Goal: Book appointment/travel/reservation

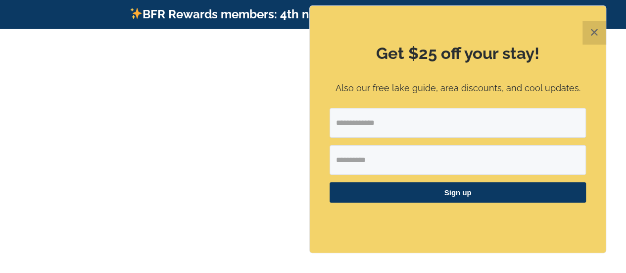
click at [595, 33] on button "✕" at bounding box center [594, 33] width 24 height 24
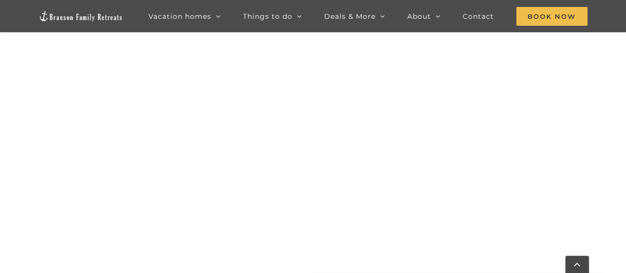
scroll to position [442, 0]
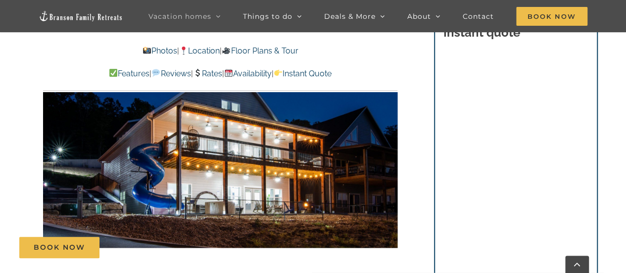
scroll to position [694, 0]
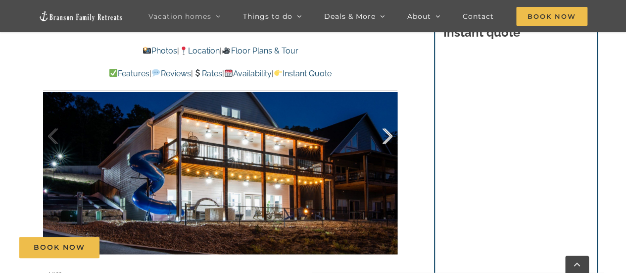
click at [389, 132] on div at bounding box center [377, 135] width 31 height 61
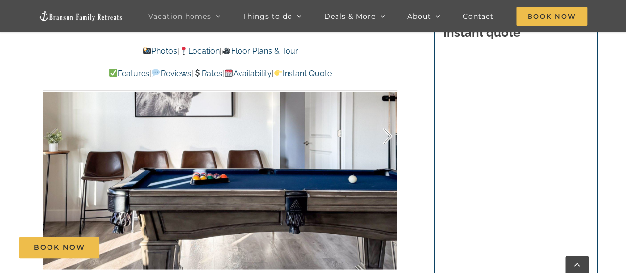
click at [389, 134] on div at bounding box center [377, 135] width 31 height 61
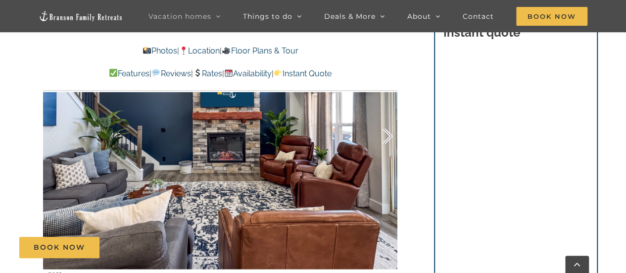
click at [388, 135] on div at bounding box center [377, 135] width 31 height 61
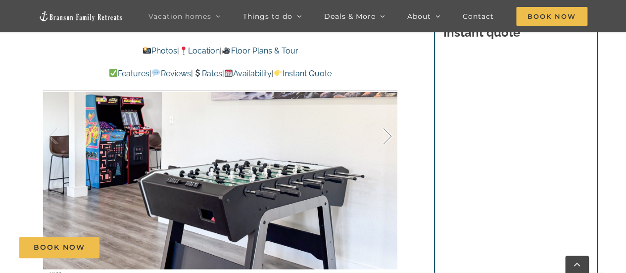
click at [389, 137] on div at bounding box center [377, 135] width 31 height 61
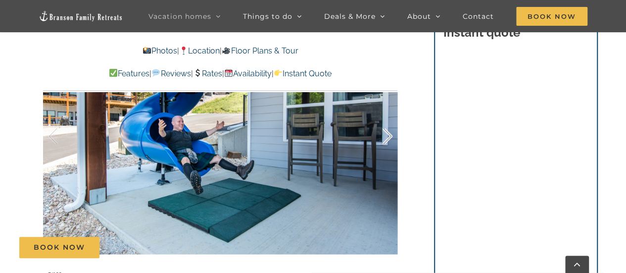
click at [390, 141] on div at bounding box center [377, 135] width 31 height 61
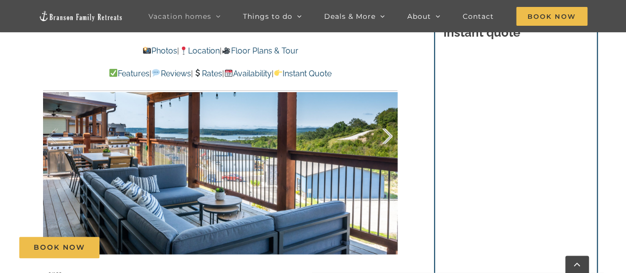
click at [390, 143] on div at bounding box center [377, 135] width 31 height 61
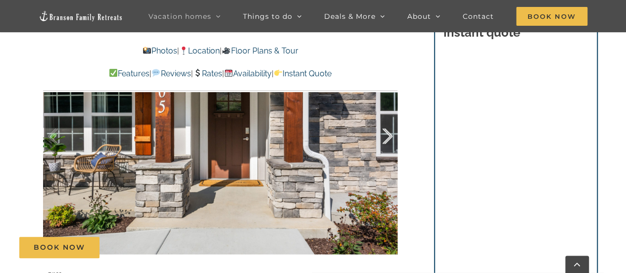
click at [387, 135] on div at bounding box center [377, 135] width 31 height 61
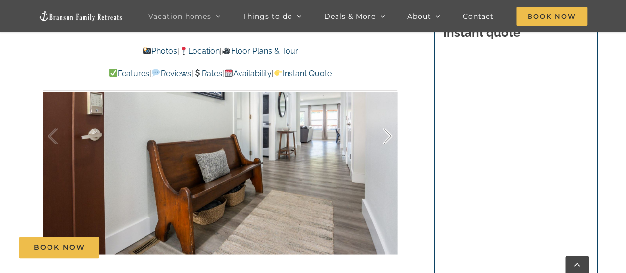
click at [388, 137] on div at bounding box center [377, 135] width 31 height 61
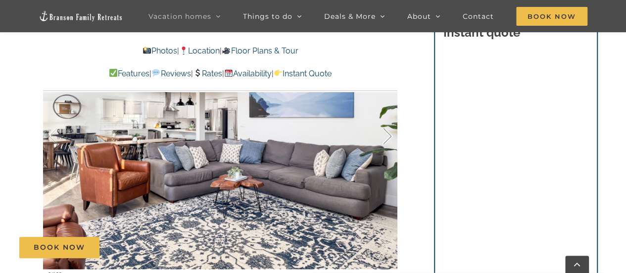
click at [387, 135] on div at bounding box center [377, 135] width 31 height 61
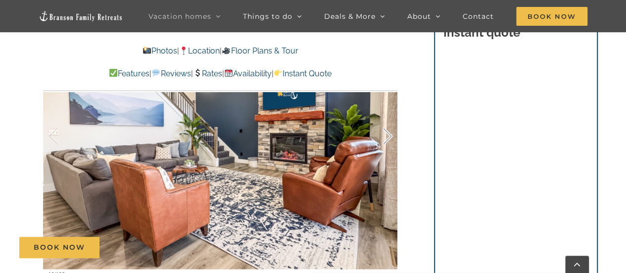
click at [387, 136] on div at bounding box center [377, 135] width 31 height 61
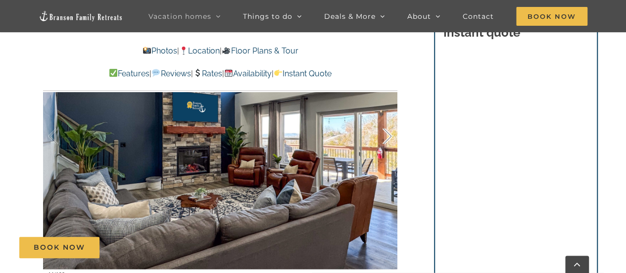
click at [387, 136] on div at bounding box center [377, 135] width 31 height 61
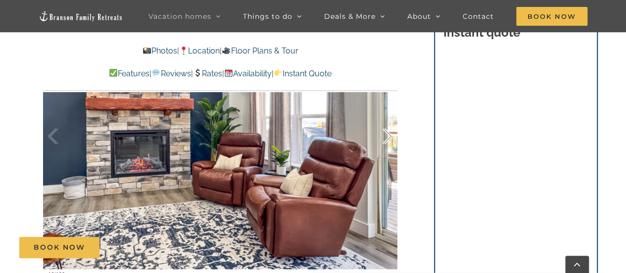
click at [387, 136] on div at bounding box center [377, 135] width 31 height 61
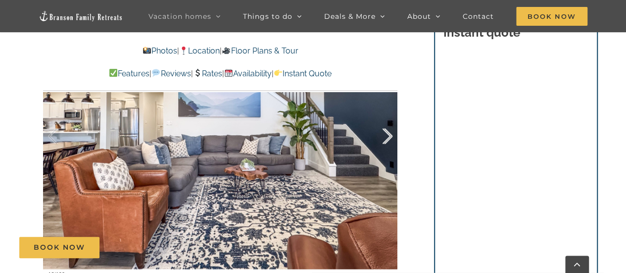
click at [387, 136] on div at bounding box center [377, 135] width 31 height 61
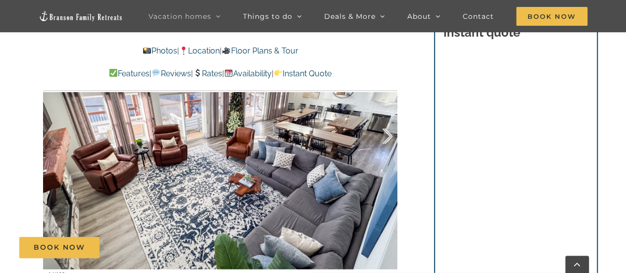
click at [387, 136] on div at bounding box center [377, 135] width 31 height 61
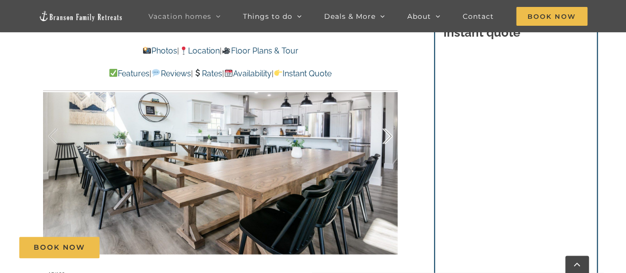
click at [387, 136] on div at bounding box center [377, 135] width 31 height 61
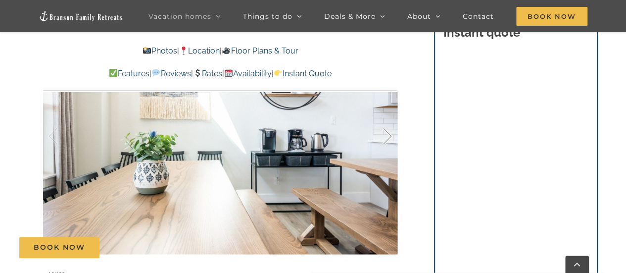
click at [385, 139] on div at bounding box center [377, 135] width 31 height 61
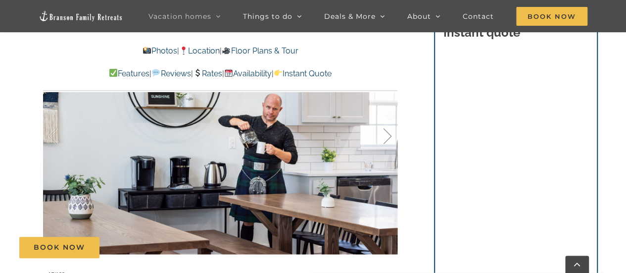
click at [386, 143] on div at bounding box center [377, 135] width 31 height 61
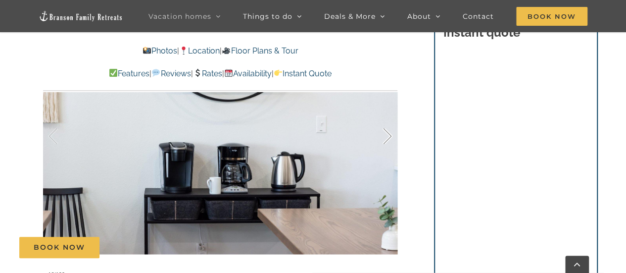
click at [385, 142] on div at bounding box center [377, 135] width 31 height 61
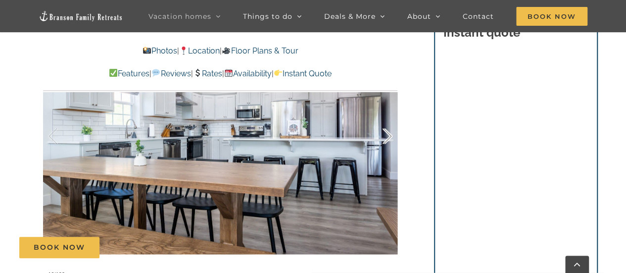
click at [385, 142] on div at bounding box center [377, 135] width 31 height 61
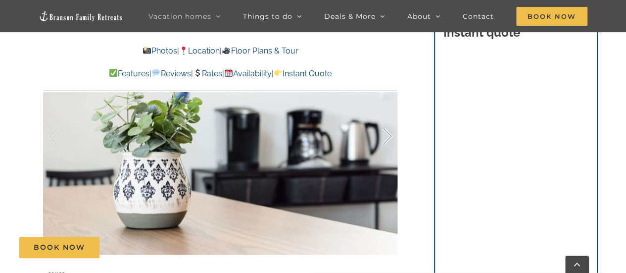
click at [385, 142] on div at bounding box center [377, 135] width 31 height 61
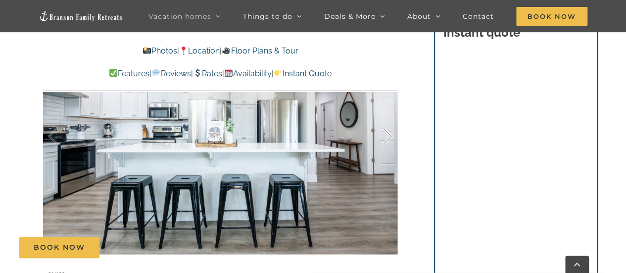
click at [385, 143] on div at bounding box center [377, 135] width 31 height 61
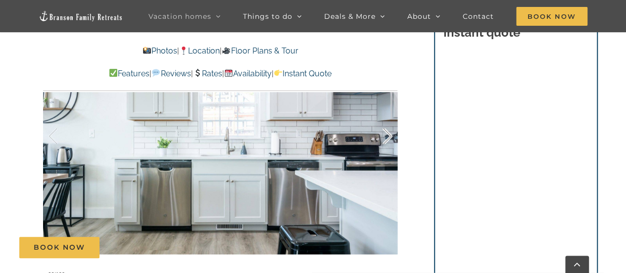
click at [386, 145] on div at bounding box center [377, 135] width 31 height 61
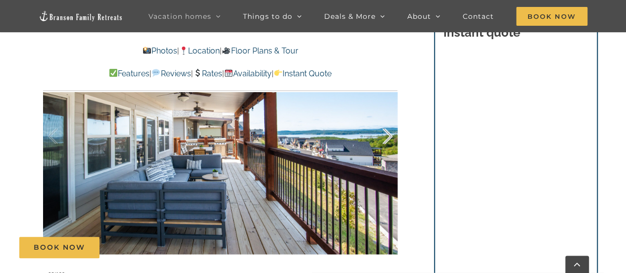
click at [385, 147] on div at bounding box center [377, 135] width 31 height 61
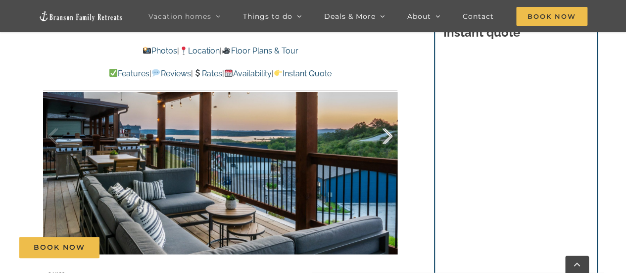
click at [385, 147] on div at bounding box center [377, 135] width 31 height 61
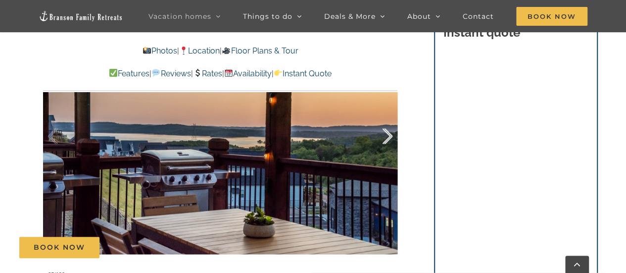
click at [386, 149] on div at bounding box center [377, 135] width 31 height 61
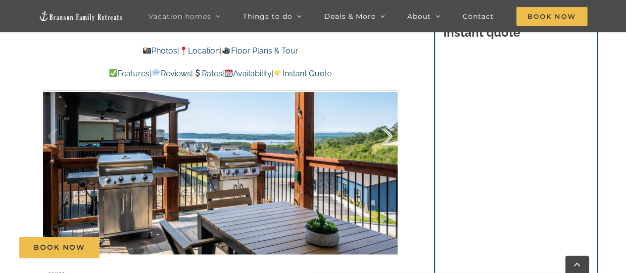
click at [386, 149] on div at bounding box center [377, 135] width 31 height 61
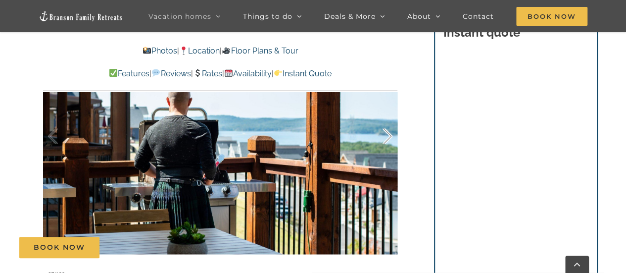
click at [386, 149] on div at bounding box center [377, 135] width 31 height 61
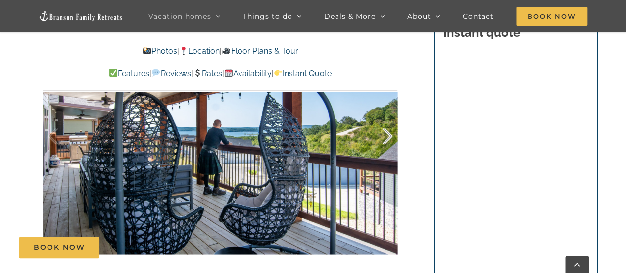
click at [386, 150] on div at bounding box center [377, 135] width 31 height 61
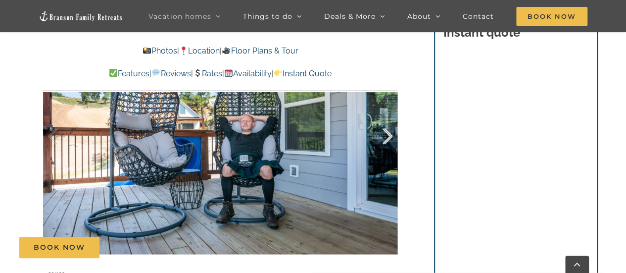
click at [387, 153] on div at bounding box center [377, 135] width 31 height 61
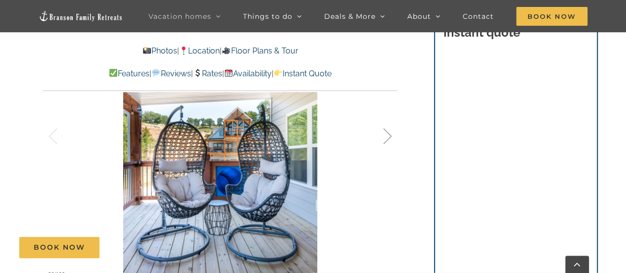
click at [387, 153] on div at bounding box center [377, 135] width 31 height 61
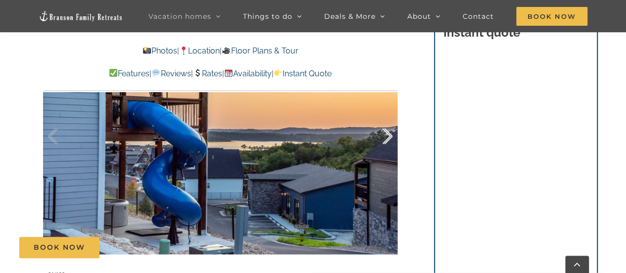
click at [382, 142] on div at bounding box center [377, 135] width 31 height 61
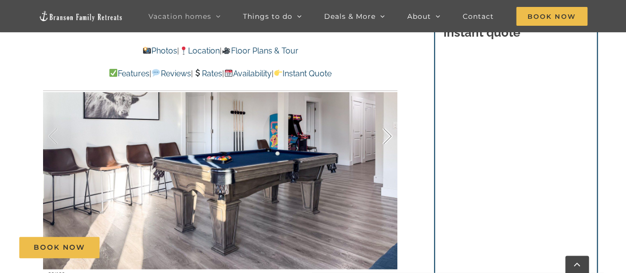
click at [382, 142] on div at bounding box center [377, 135] width 31 height 61
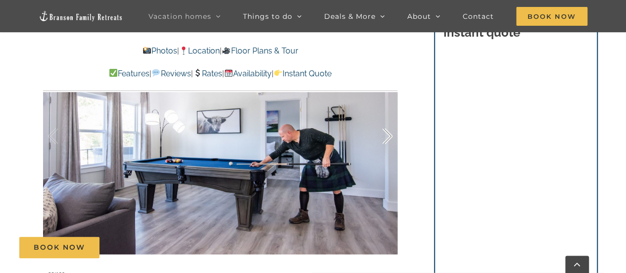
click at [382, 142] on div at bounding box center [377, 135] width 31 height 61
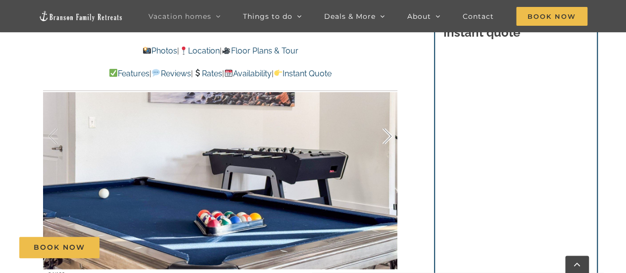
click at [382, 142] on div at bounding box center [377, 135] width 31 height 61
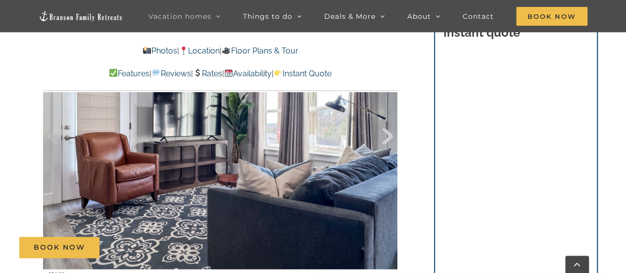
click at [382, 142] on div at bounding box center [377, 135] width 31 height 61
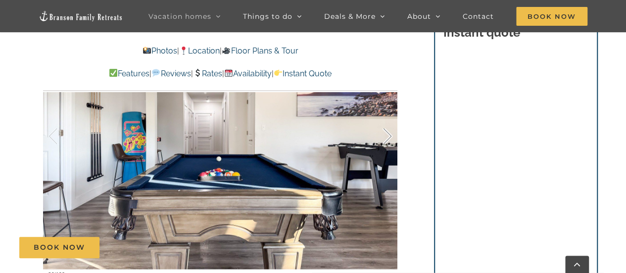
click at [382, 142] on div at bounding box center [377, 135] width 31 height 61
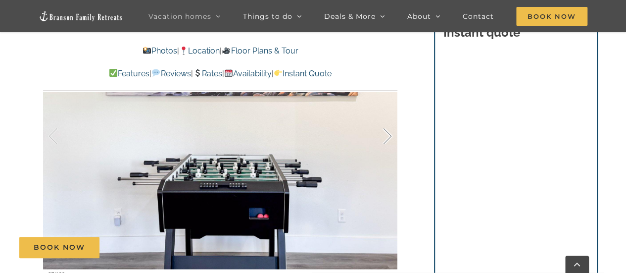
click at [382, 142] on div at bounding box center [377, 135] width 31 height 61
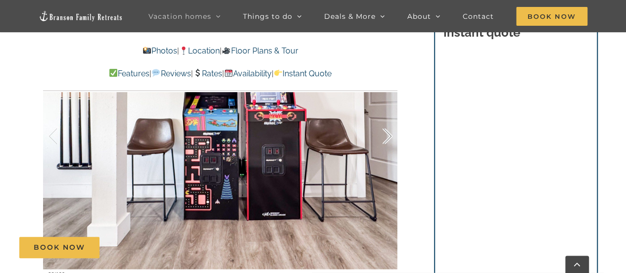
click at [384, 146] on div at bounding box center [377, 135] width 31 height 61
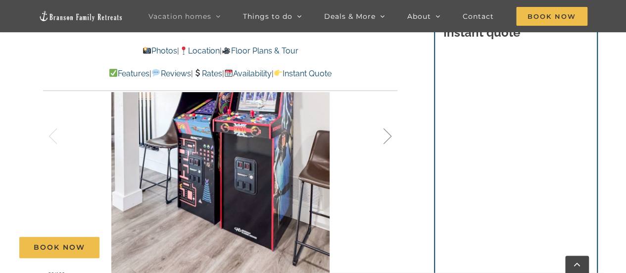
click at [386, 150] on div at bounding box center [377, 135] width 31 height 61
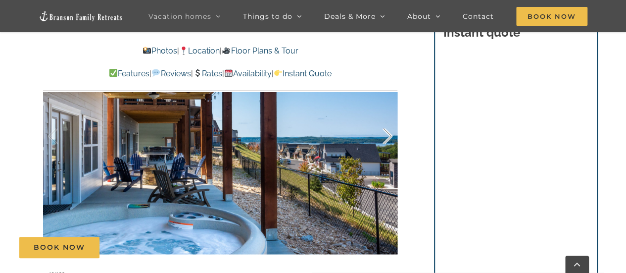
click at [387, 152] on div at bounding box center [377, 135] width 31 height 61
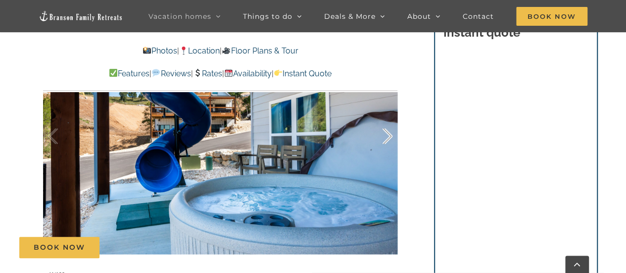
click at [387, 152] on div at bounding box center [377, 135] width 31 height 61
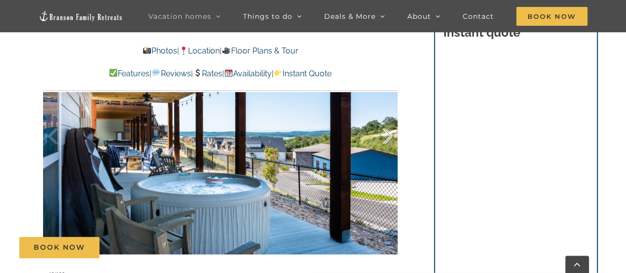
click at [387, 152] on div at bounding box center [377, 135] width 31 height 61
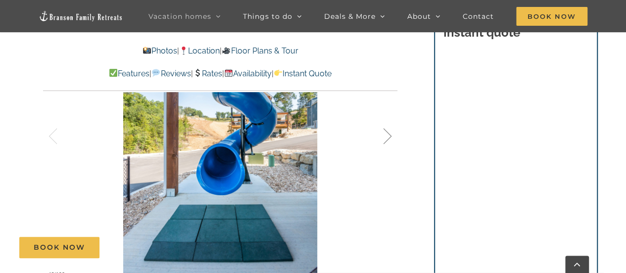
click at [387, 152] on div at bounding box center [377, 135] width 31 height 61
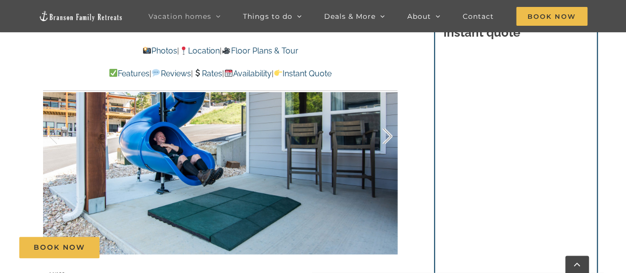
click at [387, 152] on div at bounding box center [377, 135] width 31 height 61
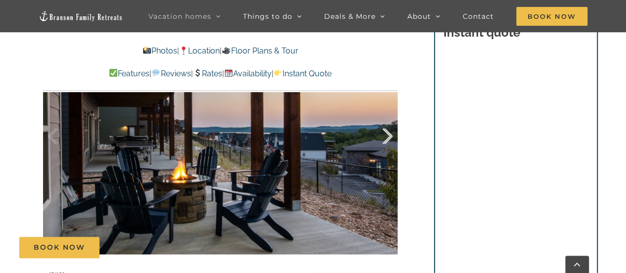
click at [389, 157] on div at bounding box center [377, 135] width 31 height 61
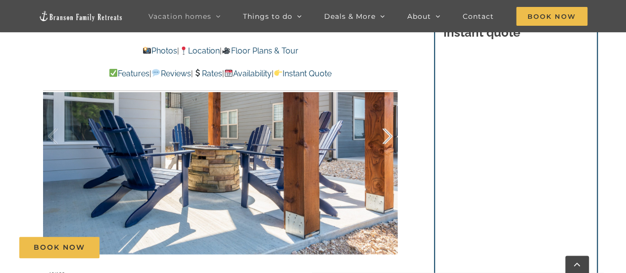
click at [391, 160] on div at bounding box center [377, 135] width 31 height 61
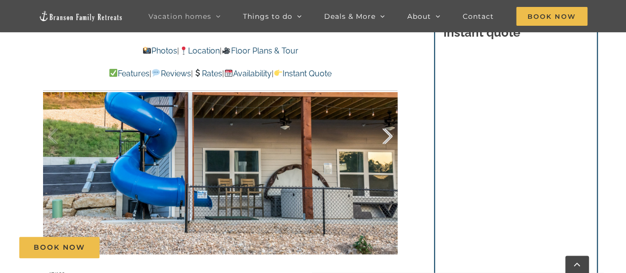
click at [391, 160] on div at bounding box center [377, 135] width 31 height 61
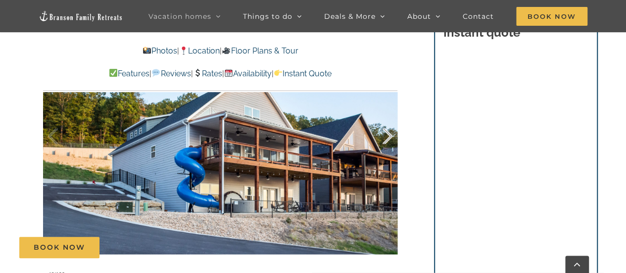
click at [391, 160] on div at bounding box center [377, 135] width 31 height 61
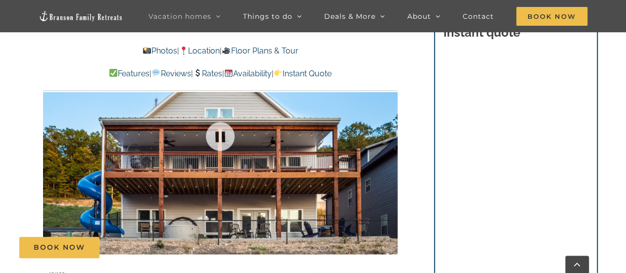
click at [393, 162] on div at bounding box center [220, 135] width 354 height 291
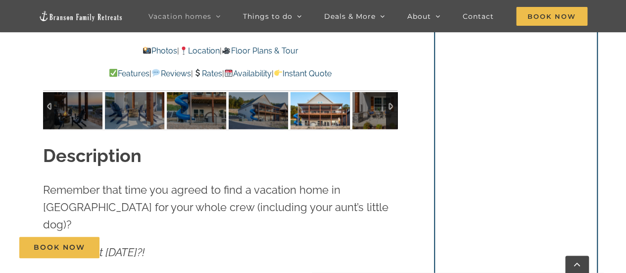
scroll to position [904, 0]
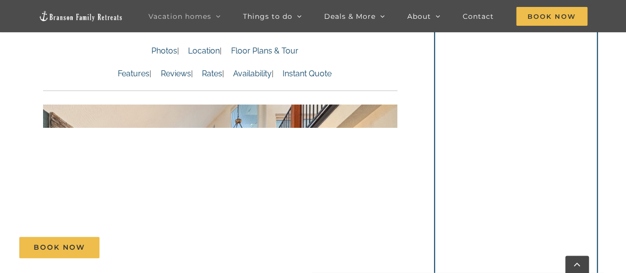
scroll to position [592, 0]
